Goal: Transaction & Acquisition: Book appointment/travel/reservation

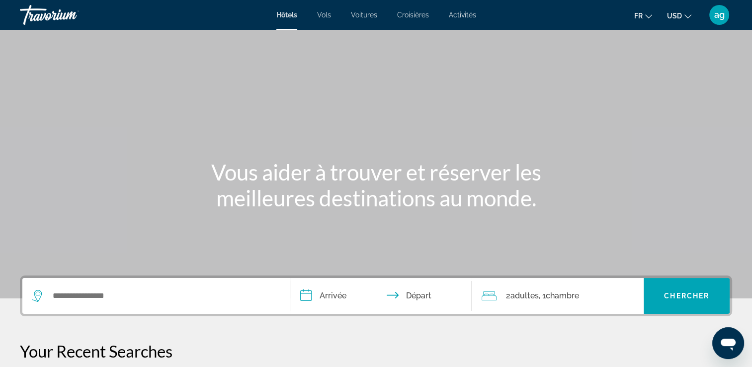
click at [95, 306] on div "Search widget" at bounding box center [156, 296] width 248 height 36
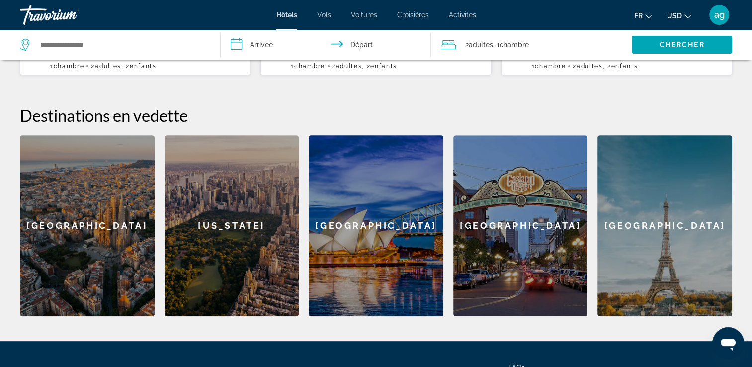
scroll to position [375, 0]
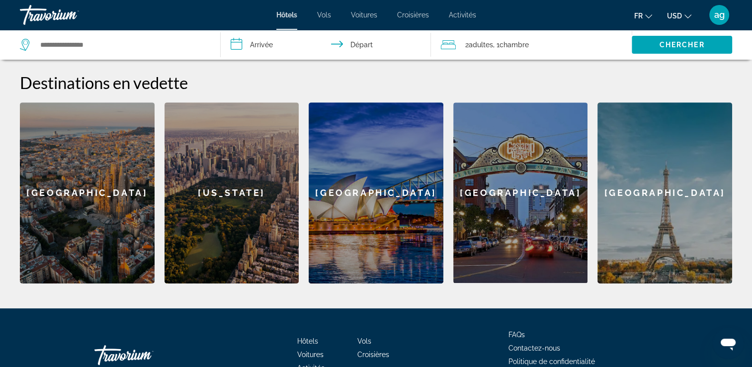
click at [518, 198] on div "[GEOGRAPHIC_DATA]" at bounding box center [520, 192] width 135 height 180
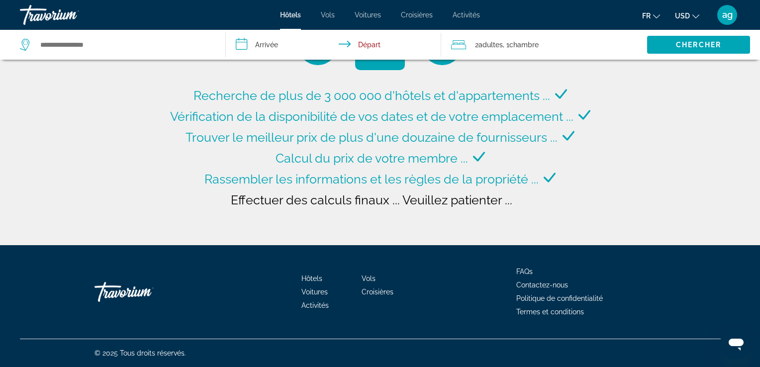
type input "**********"
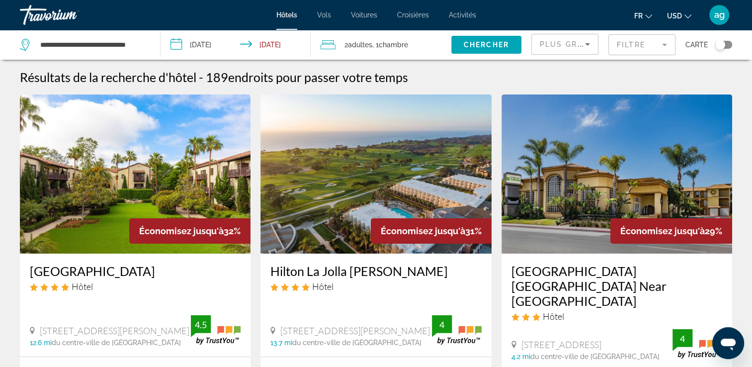
click at [213, 44] on input "**********" at bounding box center [238, 46] width 155 height 33
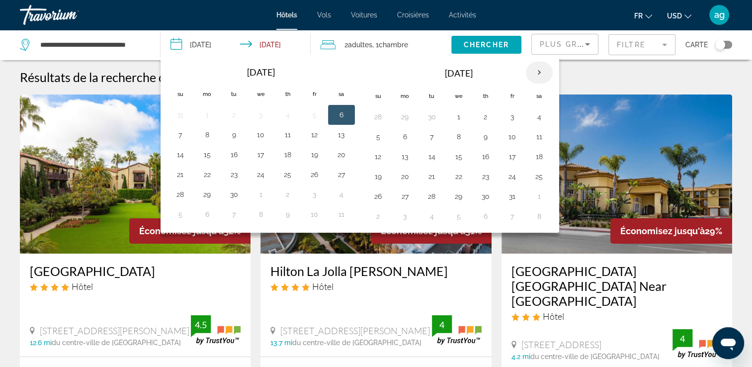
click at [534, 73] on th "Next month" at bounding box center [539, 73] width 27 height 22
click at [513, 132] on button "12" at bounding box center [513, 137] width 16 height 14
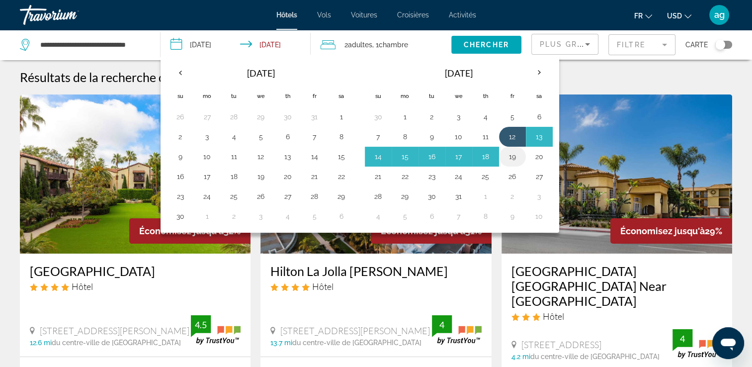
click at [512, 150] on button "19" at bounding box center [513, 157] width 16 height 14
type input "**********"
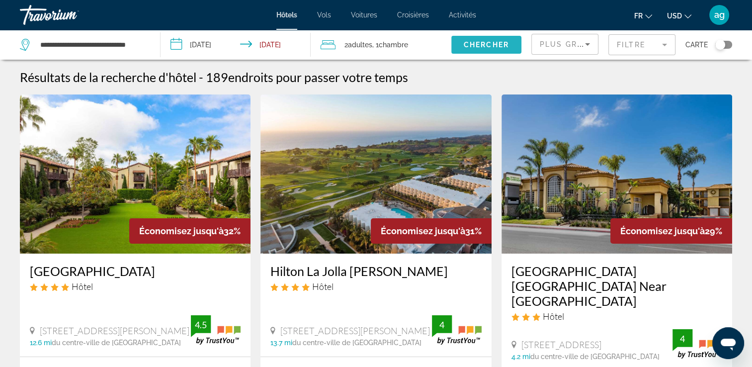
click at [485, 35] on span "Search widget" at bounding box center [486, 45] width 70 height 24
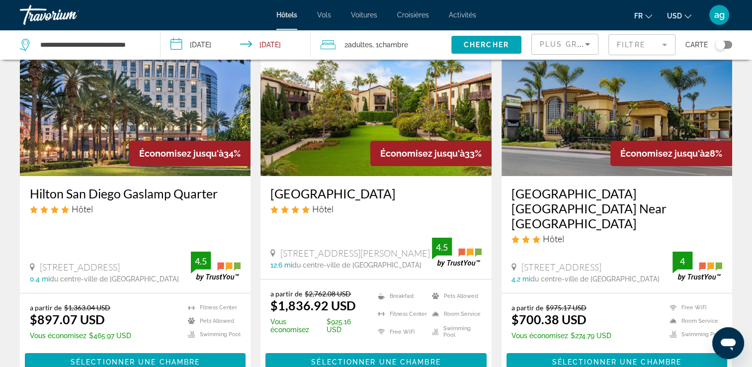
scroll to position [86, 0]
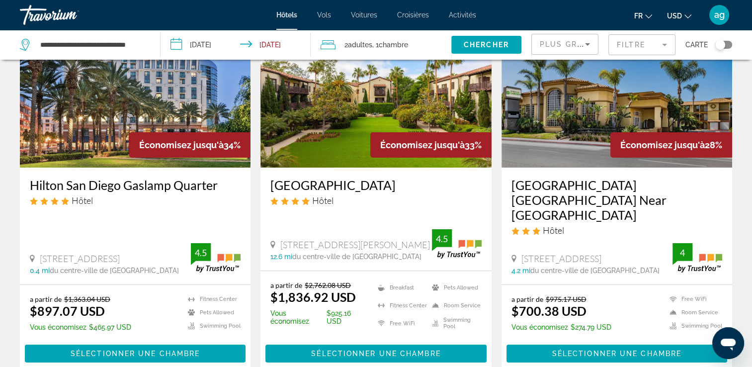
click at [681, 17] on span "USD" at bounding box center [674, 16] width 15 height 8
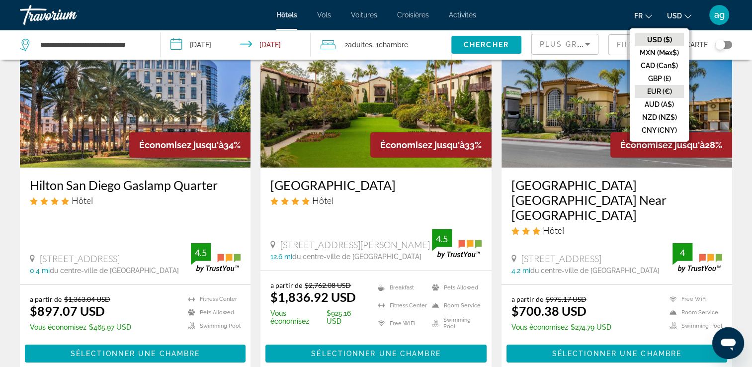
click at [667, 87] on button "EUR (€)" at bounding box center [659, 91] width 49 height 13
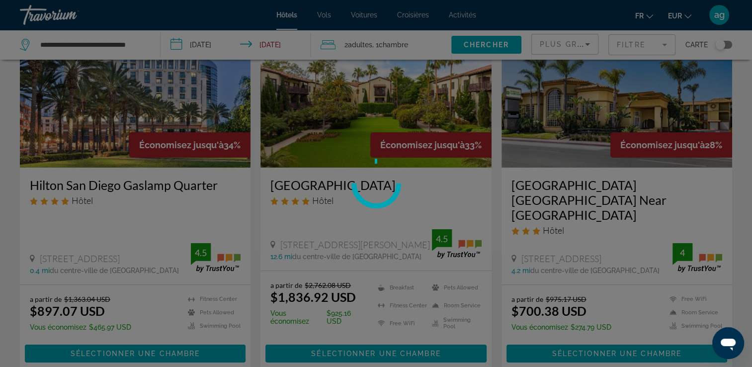
scroll to position [0, 0]
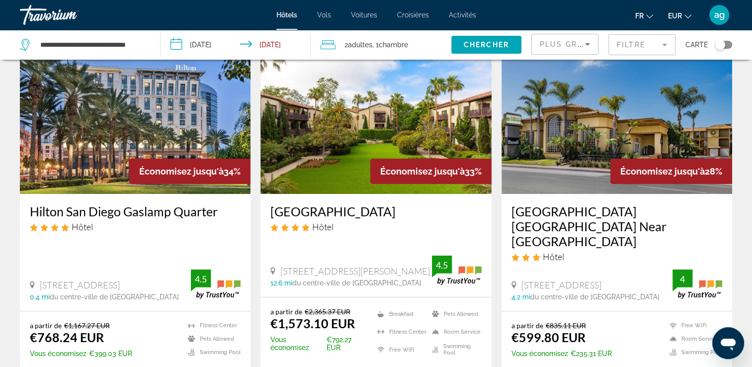
scroll to position [73, 0]
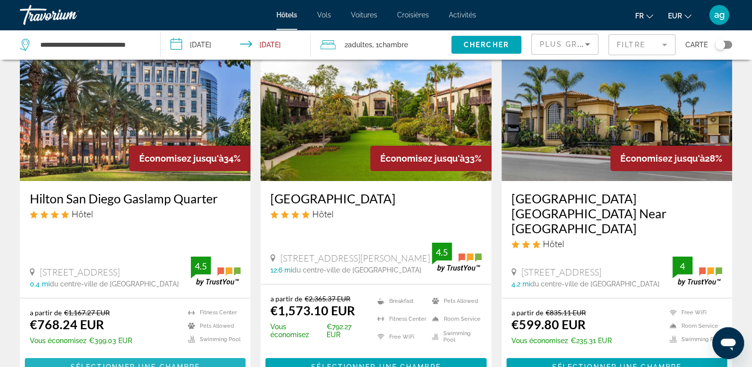
click at [139, 363] on span "Sélectionner une chambre" at bounding box center [135, 367] width 129 height 8
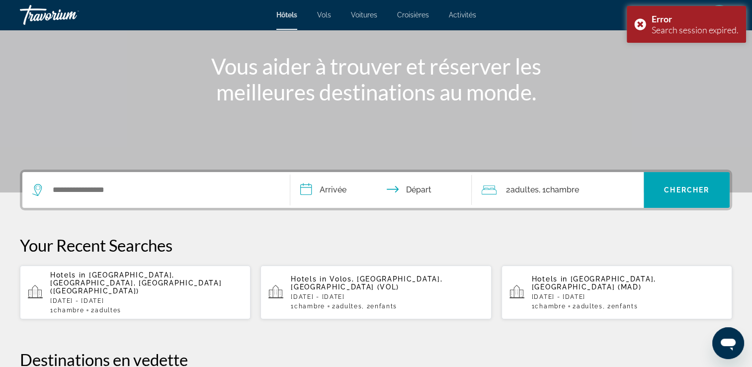
scroll to position [126, 0]
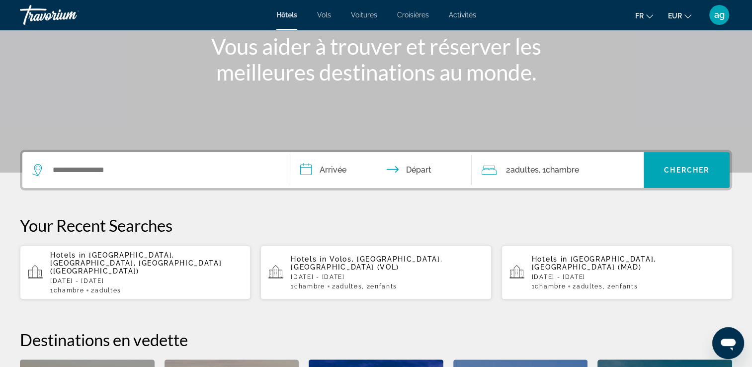
click at [152, 277] on p "[DATE] - [DATE]" at bounding box center [146, 280] width 192 height 7
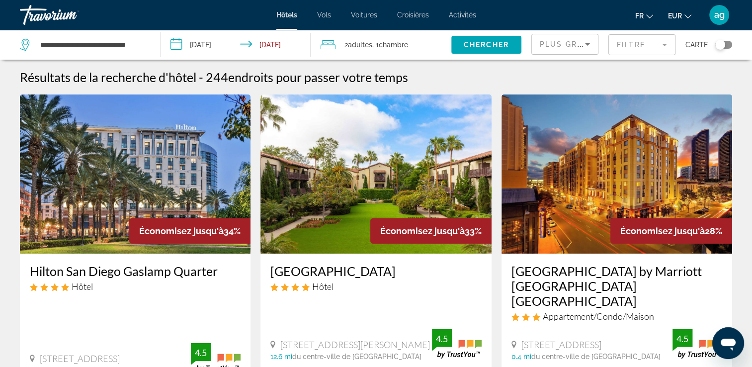
click at [124, 187] on img "Main content" at bounding box center [135, 173] width 231 height 159
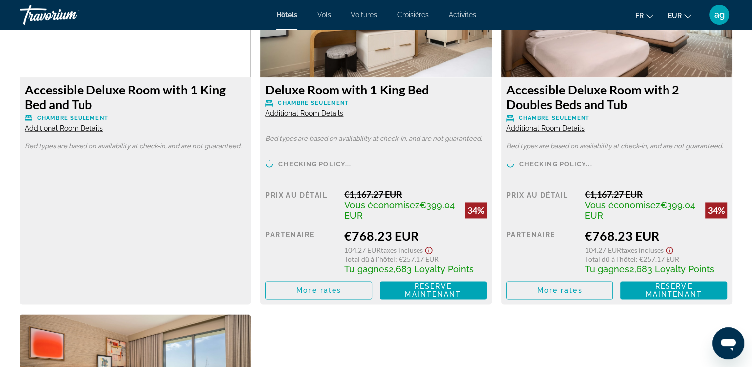
scroll to position [1472, 0]
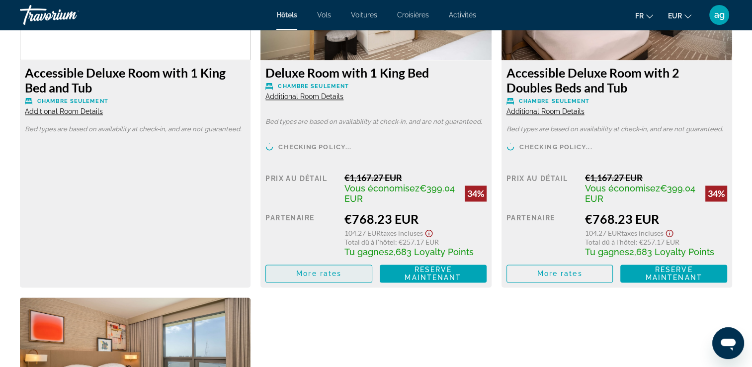
click at [300, 265] on span "Main content" at bounding box center [319, 274] width 106 height 24
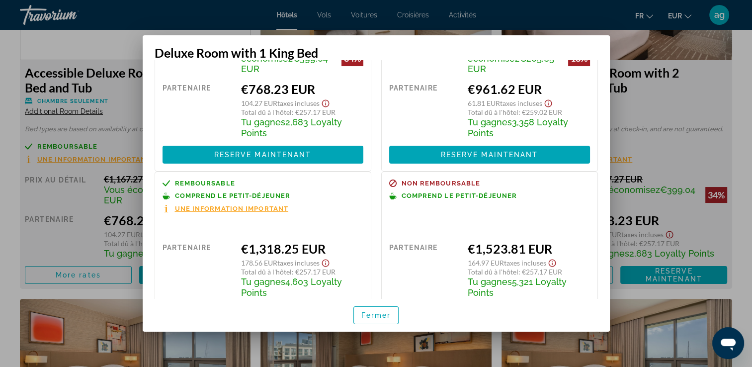
scroll to position [126, 0]
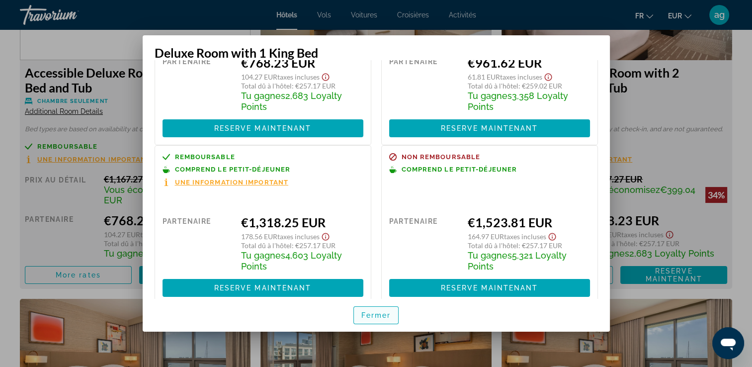
click at [382, 312] on span "Fermer" at bounding box center [376, 315] width 30 height 8
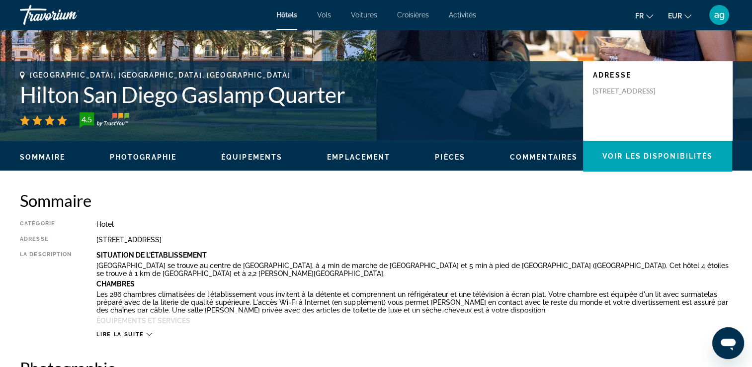
scroll to position [81, 0]
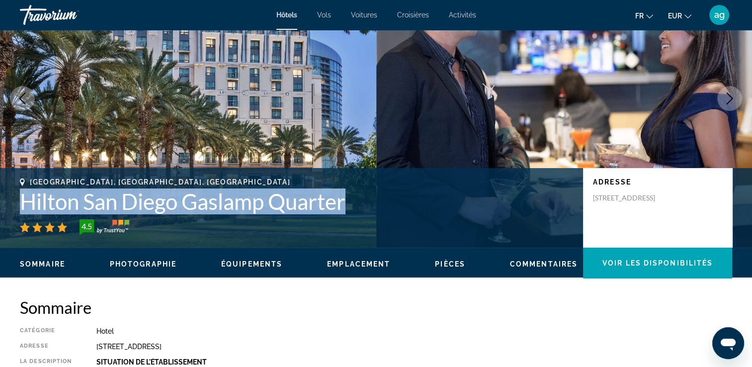
drag, startPoint x: 350, startPoint y: 200, endPoint x: 21, endPoint y: 194, distance: 329.2
click at [21, 194] on h1 "Hilton San Diego Gaslamp Quarter" at bounding box center [296, 201] width 553 height 26
drag, startPoint x: 21, startPoint y: 194, endPoint x: 59, endPoint y: 206, distance: 39.1
copy h1 "Hilton San Diego Gaslamp Quarter"
